Goal: Task Accomplishment & Management: Use online tool/utility

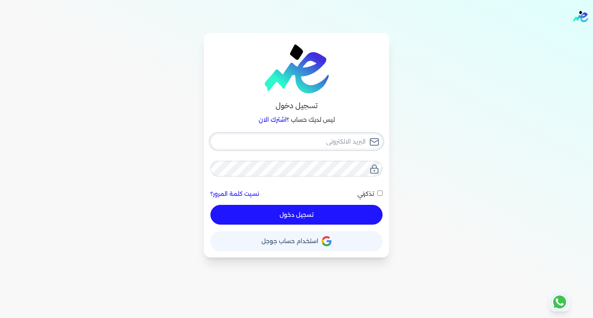
type input "[EMAIL_ADDRESS][DOMAIN_NAME]"
click at [332, 144] on input "[EMAIL_ADDRESS][DOMAIN_NAME]" at bounding box center [296, 142] width 172 height 16
click at [413, 184] on div "تسجيل دخول ليس لديك حساب ؟ اشترك الان [EMAIL_ADDRESS][DOMAIN_NAME] نسيت كلمة ال…" at bounding box center [296, 145] width 527 height 225
click at [331, 218] on button "تسجيل دخول" at bounding box center [296, 215] width 172 height 20
checkbox input "false"
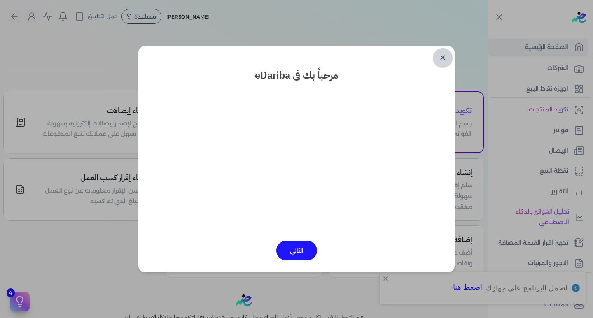
click at [442, 58] on link "✕" at bounding box center [443, 58] width 20 height 20
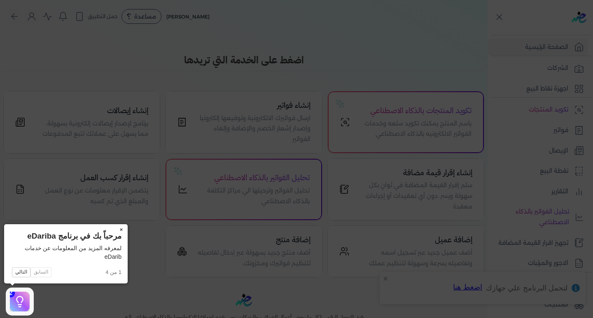
click at [121, 230] on button "×" at bounding box center [120, 230] width 13 height 12
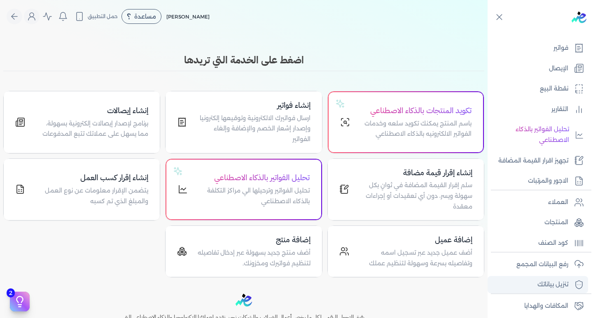
scroll to position [124, 0]
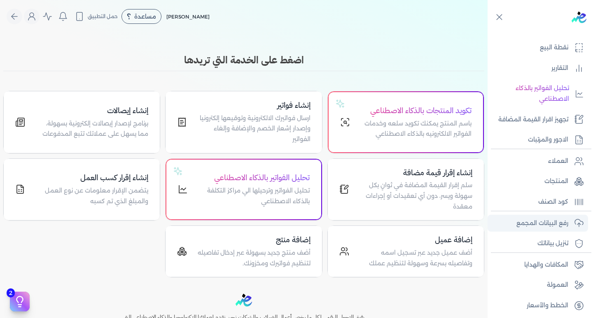
click at [551, 222] on p "رفع البيانات المجمع" at bounding box center [542, 223] width 52 height 11
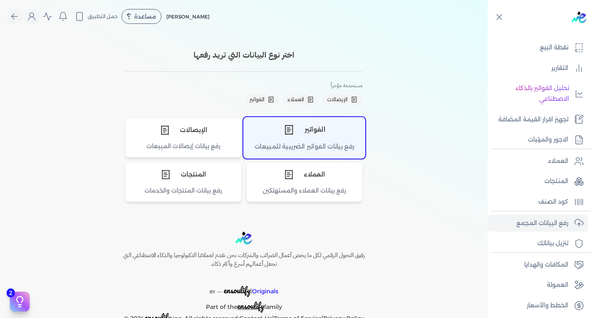
click at [315, 135] on div "الفواتير" at bounding box center [304, 129] width 121 height 25
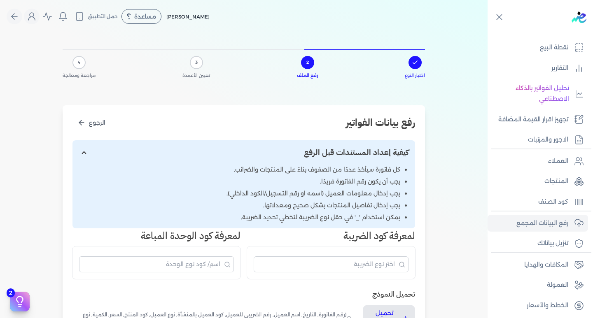
scroll to position [41, 0]
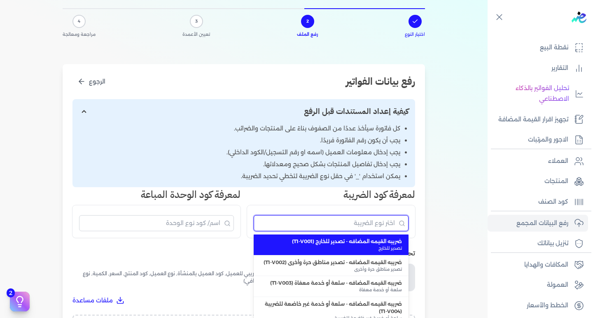
click at [345, 224] on input "البحث" at bounding box center [331, 223] width 155 height 16
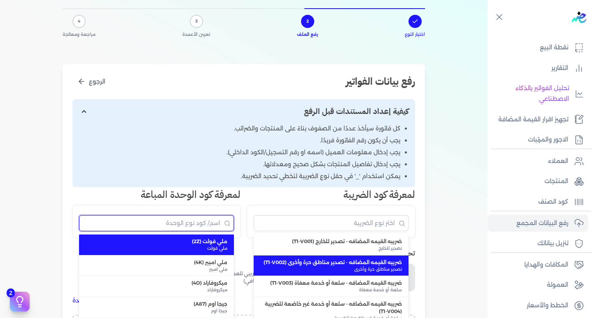
click at [201, 226] on input "البحث" at bounding box center [156, 223] width 155 height 16
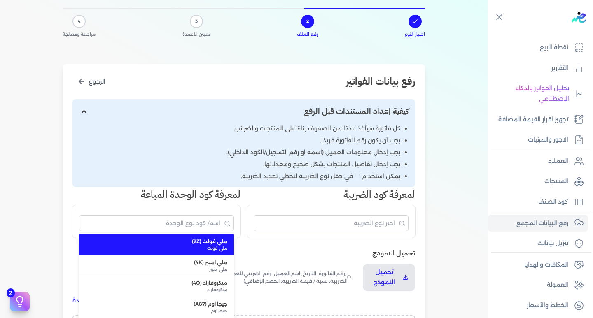
click at [306, 194] on h3 "لمعرفة كود الضريبة" at bounding box center [331, 194] width 168 height 15
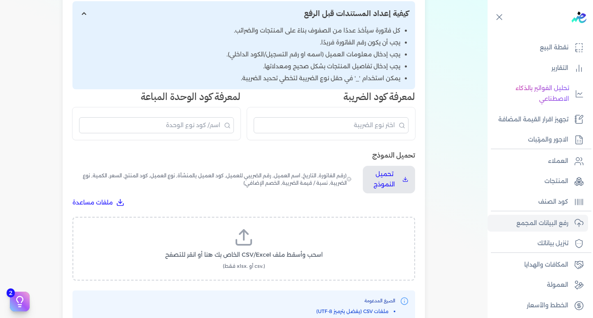
scroll to position [165, 0]
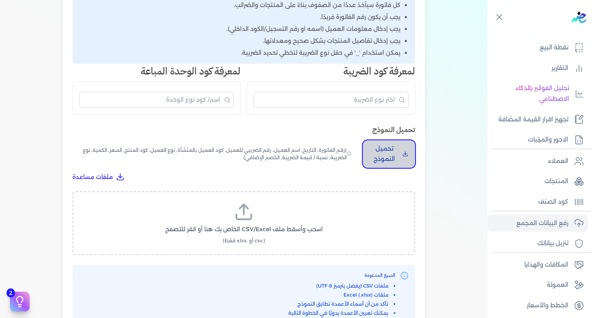
click at [405, 154] on icon "تحميل النموذج" at bounding box center [405, 154] width 6 height 8
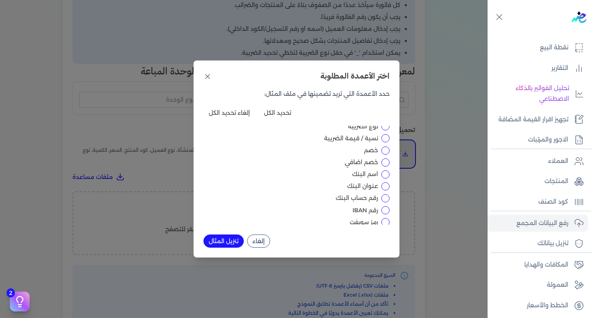
scroll to position [82, 0]
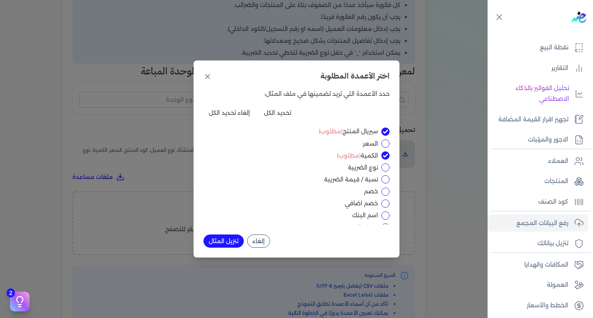
click at [219, 242] on button "تنزيل المثال" at bounding box center [223, 241] width 40 height 13
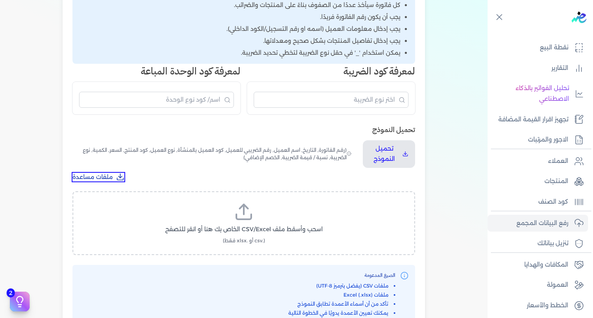
click at [96, 175] on span "ملفات مساعدة" at bounding box center [92, 177] width 40 height 9
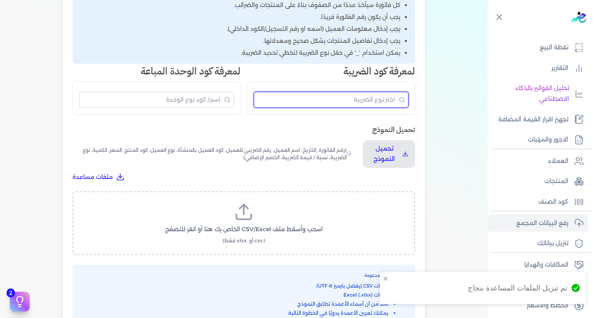
click at [376, 103] on input "البحث" at bounding box center [331, 100] width 155 height 16
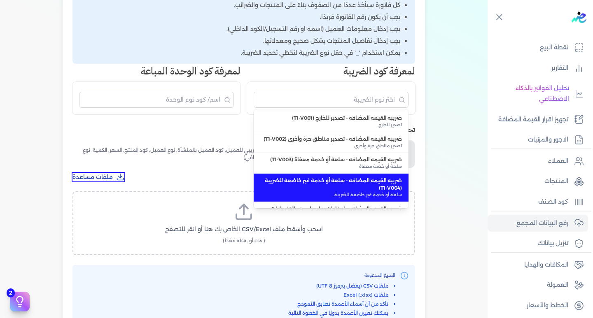
click at [111, 176] on span "ملفات مساعدة" at bounding box center [92, 177] width 40 height 9
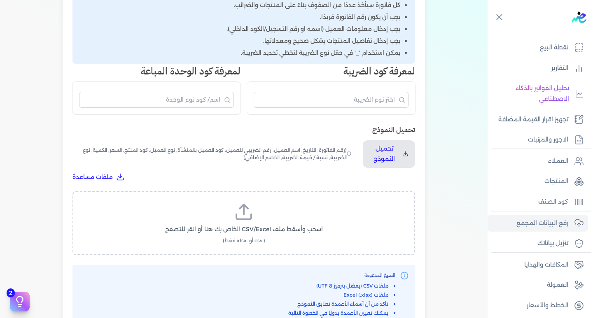
click at [246, 221] on icon at bounding box center [244, 212] width 20 height 20
click at [0, 0] on input "اسحب وأسقط ملف CSV/Excel الخاص بك هنا أو انقر للتصفح (.csv أو .xlsx فقط)" at bounding box center [0, 0] width 0 height 0
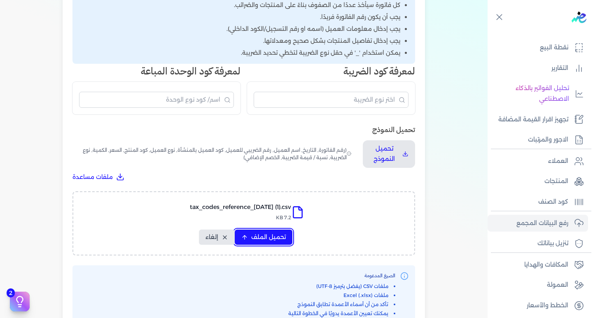
click at [270, 235] on span "تحميل الملف" at bounding box center [268, 237] width 35 height 9
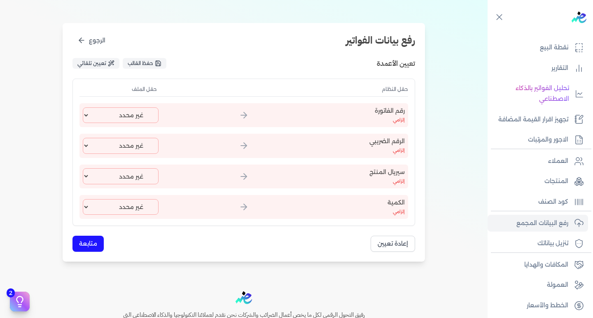
scroll to position [0, 0]
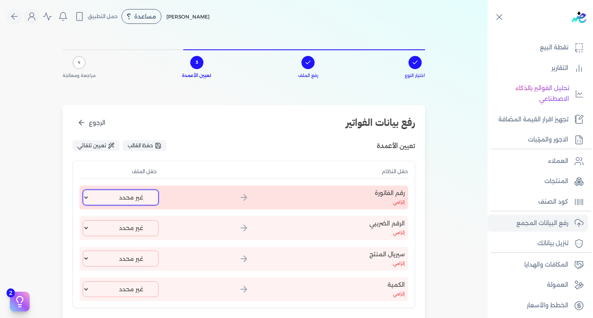
click at [89, 195] on select "غير محدد T1-V001 ضريبه القيمه المضافه - تصدير للخارج تصدير للخارج" at bounding box center [121, 198] width 76 height 16
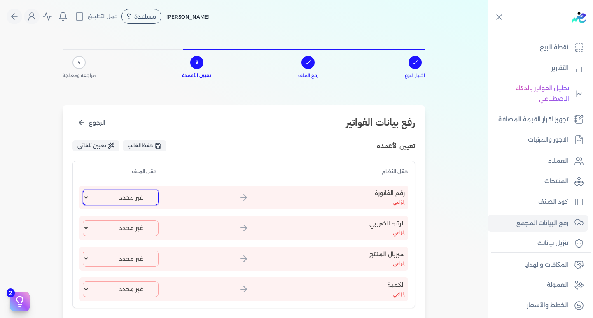
scroll to position [82, 0]
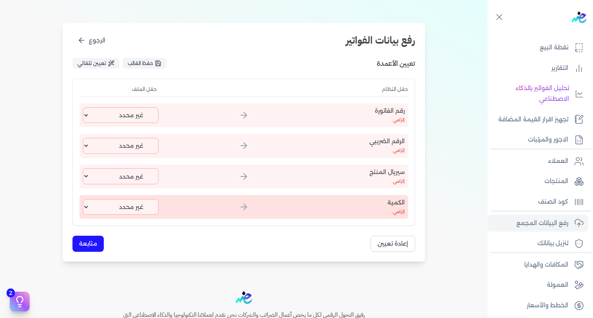
click at [84, 210] on div "الكمية إلزامي غير محدد T1-V001 ضريبه القيمه المضافه - تصدير للخارج تصدير للخارج" at bounding box center [243, 207] width 329 height 24
click at [84, 208] on div "الكمية إلزامي غير محدد T1-V001 ضريبه القيمه المضافه - تصدير للخارج تصدير للخارج" at bounding box center [243, 207] width 329 height 24
click at [91, 206] on select "غير محدد T1-V001 ضريبه القيمه المضافه - تصدير للخارج تصدير للخارج" at bounding box center [121, 207] width 76 height 16
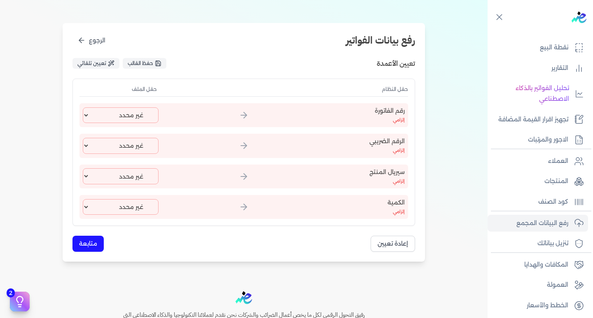
click at [205, 190] on div "رقم الفاتورة إلزامي غير محدد T1-V001 ضريبه القيمه المضافه - تصدير للخارج تصدير …" at bounding box center [243, 161] width 329 height 116
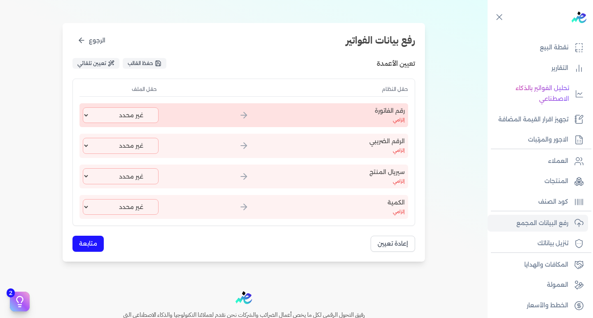
scroll to position [0, 0]
